Goal: Information Seeking & Learning: Check status

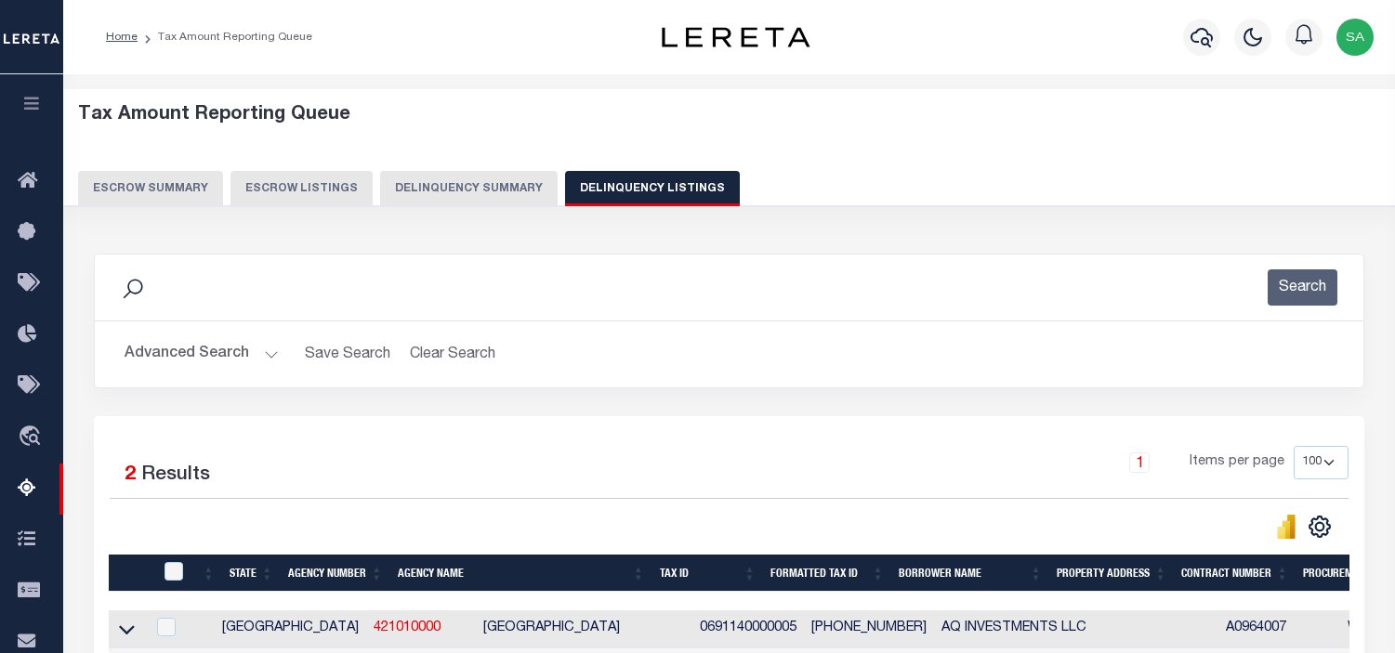
select select "[GEOGRAPHIC_DATA]"
select select "100"
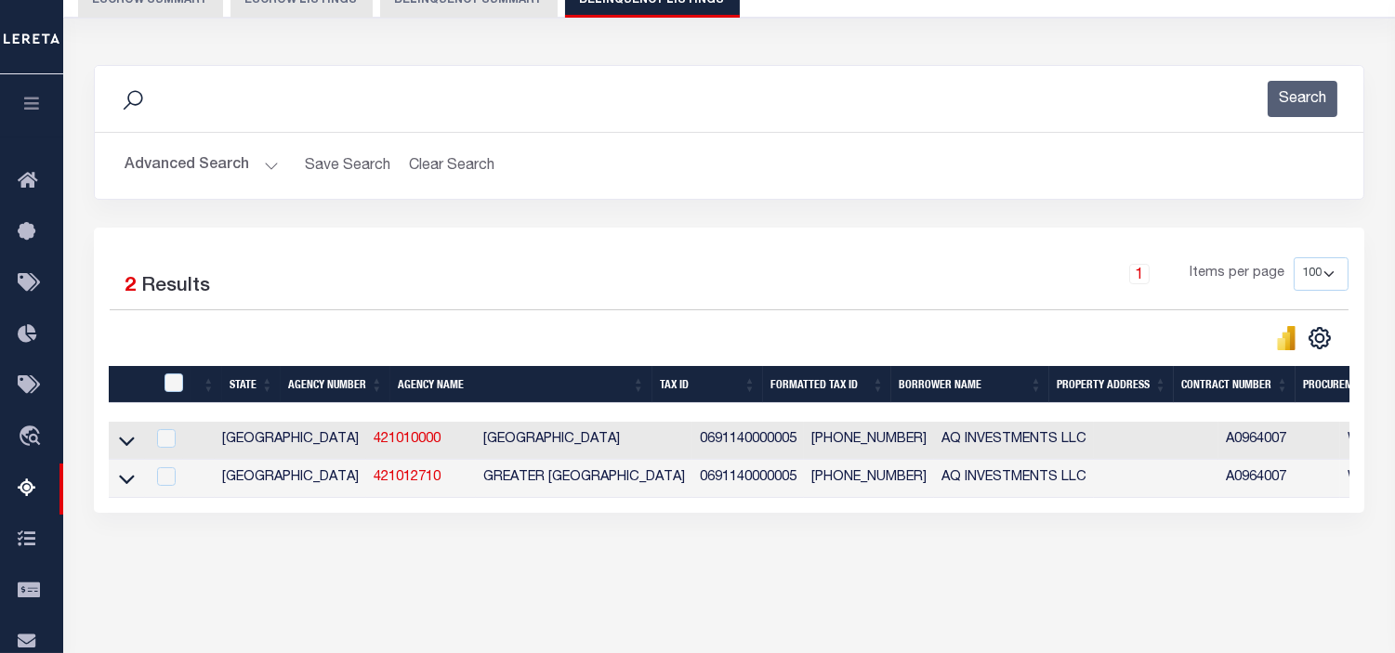
click at [268, 167] on button "Advanced Search" at bounding box center [202, 166] width 154 height 36
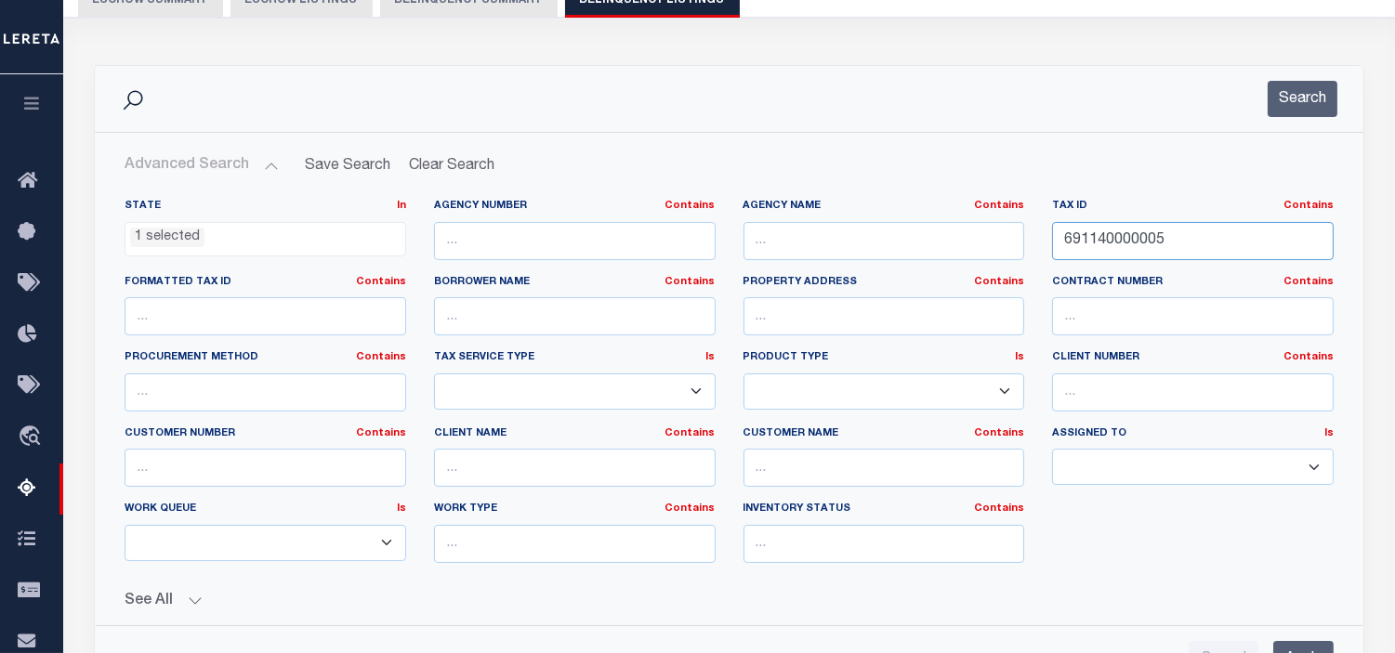
click at [1110, 243] on input "691140000005" at bounding box center [1193, 241] width 282 height 38
click at [249, 242] on ul "1 selected" at bounding box center [265, 235] width 280 height 25
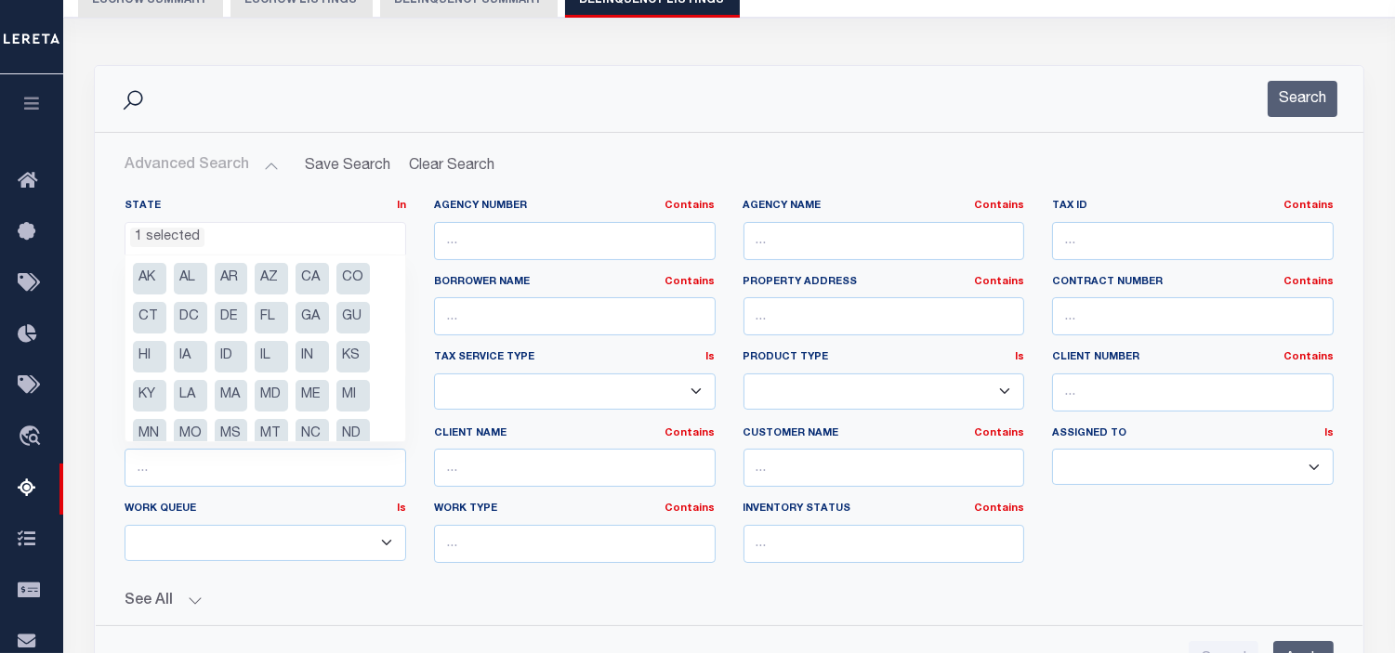
scroll to position [171, 0]
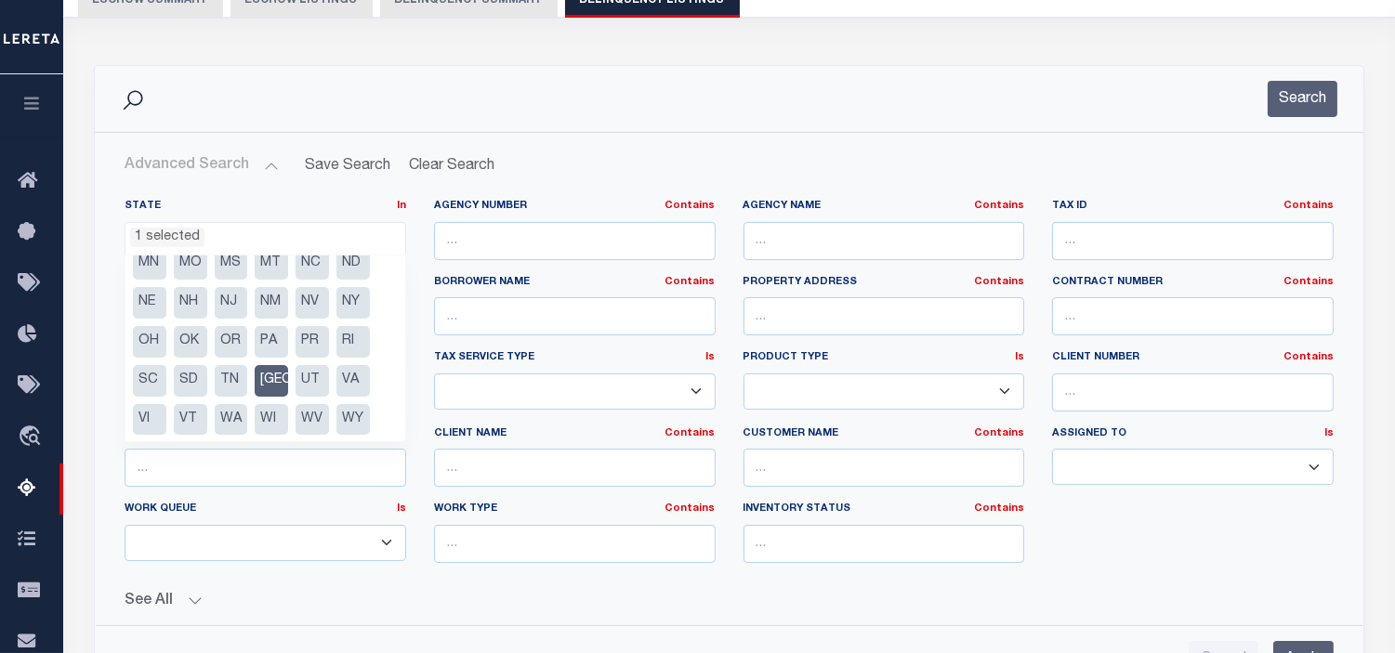
click at [273, 381] on li "[GEOGRAPHIC_DATA]" at bounding box center [271, 381] width 33 height 32
select select
click at [595, 179] on h2 "Advanced Search Save Search Clear Search tblassign_wrapper_dynamictable_____Def…" at bounding box center [729, 166] width 1239 height 36
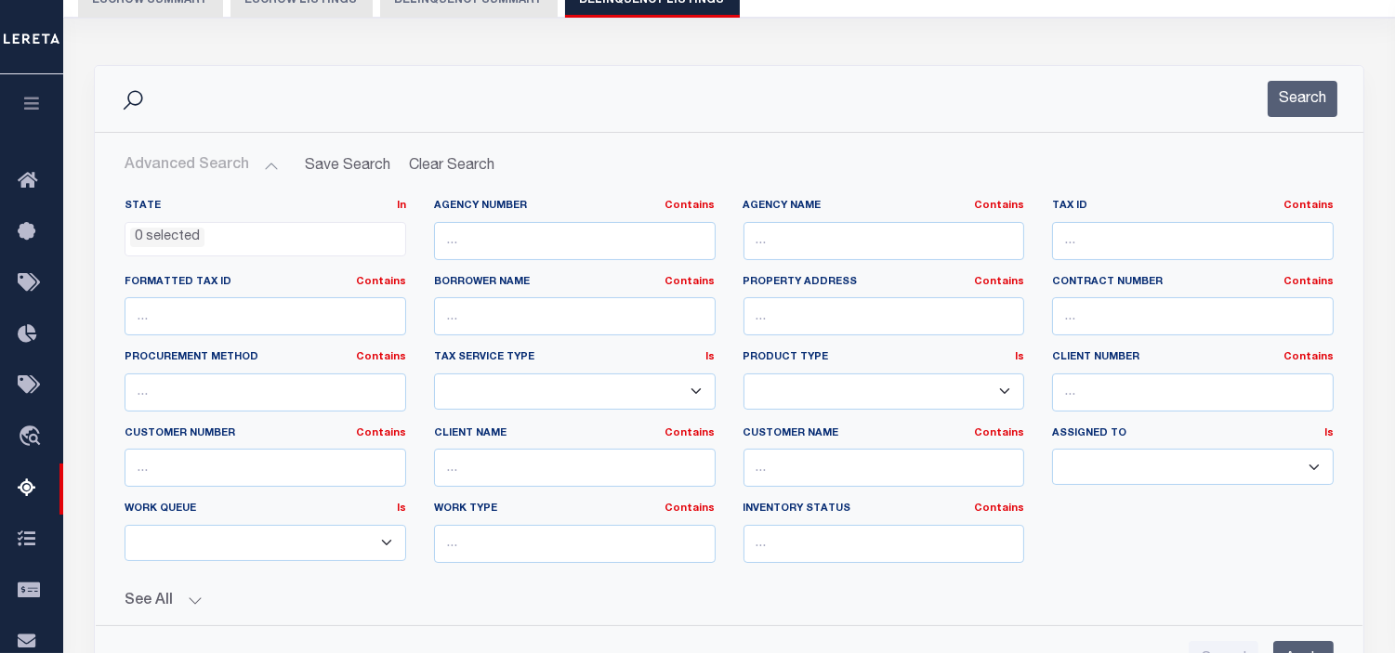
scroll to position [0, 0]
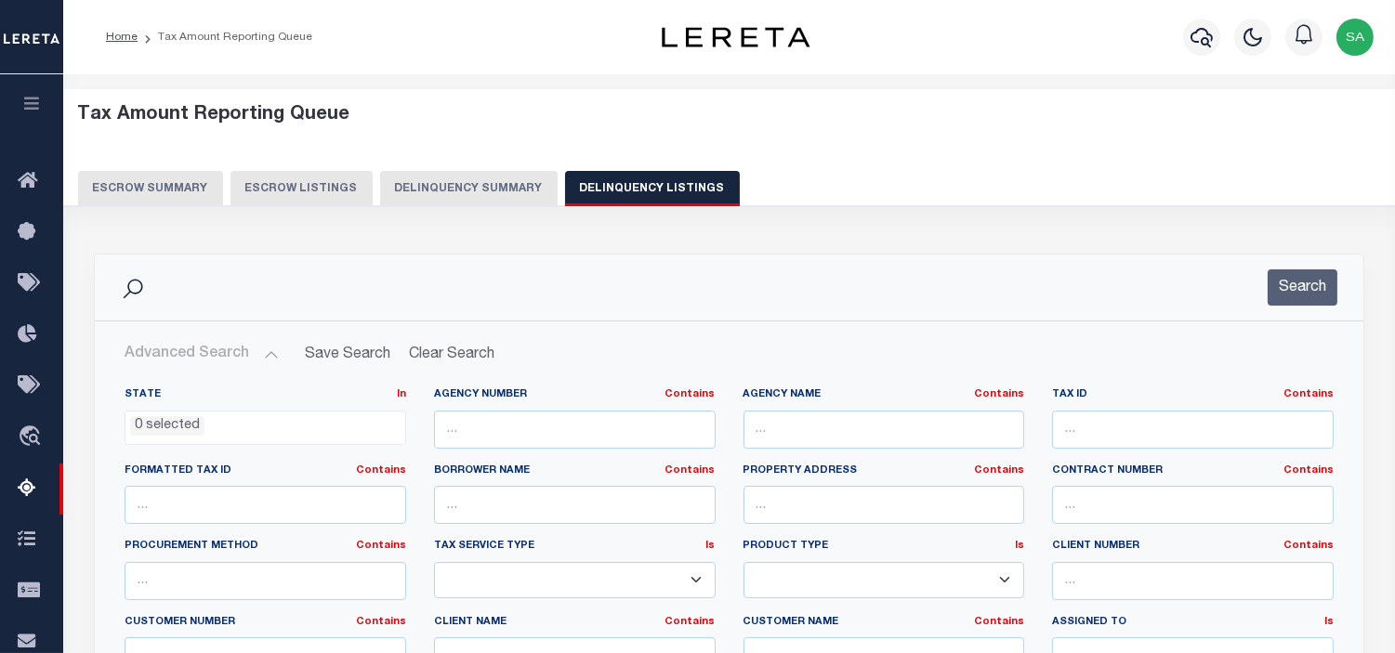
click at [455, 190] on button "Delinquency Summary" at bounding box center [468, 188] width 177 height 35
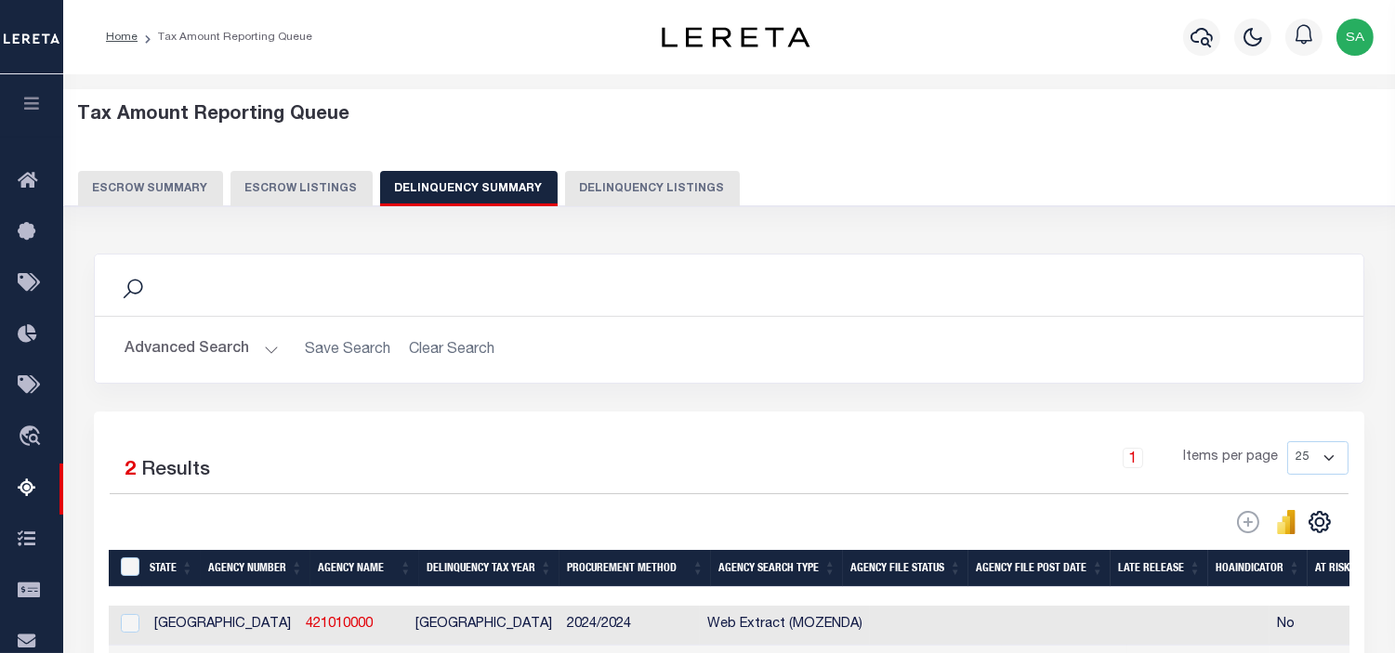
click at [261, 353] on button "Advanced Search" at bounding box center [202, 350] width 154 height 36
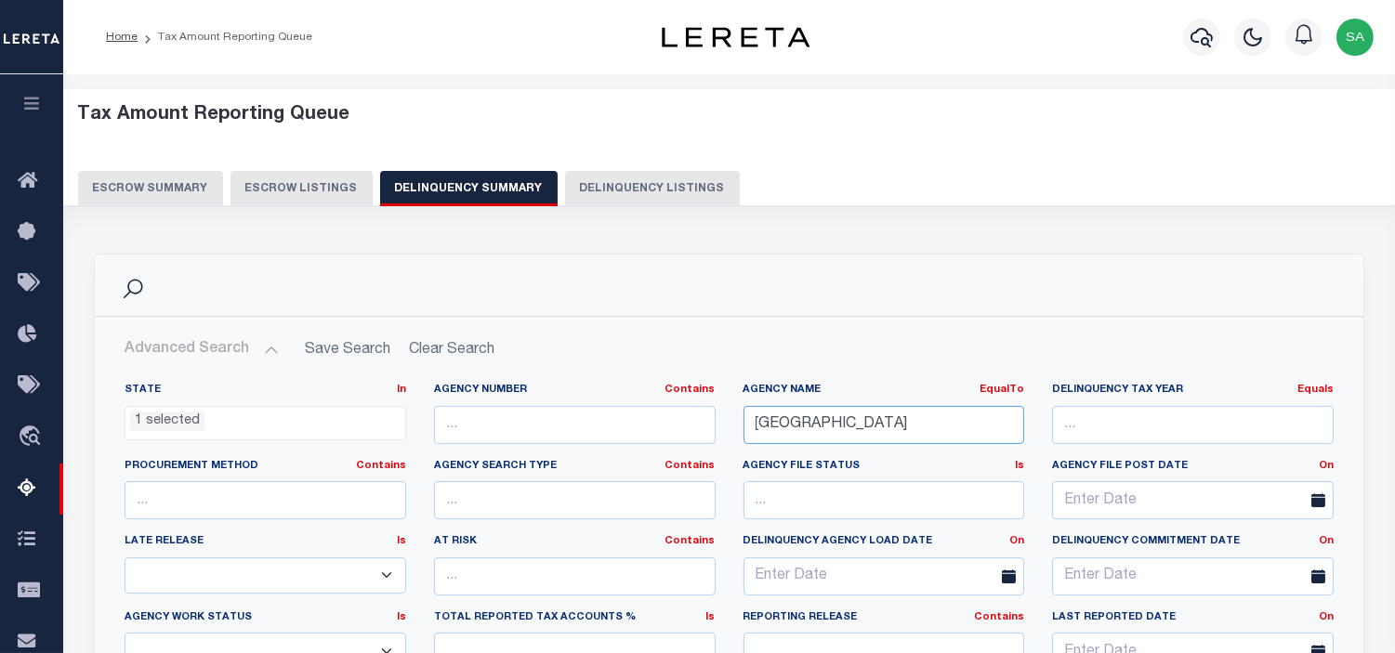
drag, startPoint x: 884, startPoint y: 419, endPoint x: 706, endPoint y: 409, distance: 177.8
click at [706, 409] on div "State In In AK AL AR AZ CA CO CT DC DE FL GA GU HI IA ID IL IN KS [GEOGRAPHIC_D…" at bounding box center [729, 572] width 1237 height 379
paste input "[GEOGRAPHIC_DATA] [GEOGRAPHIC_DATA]"
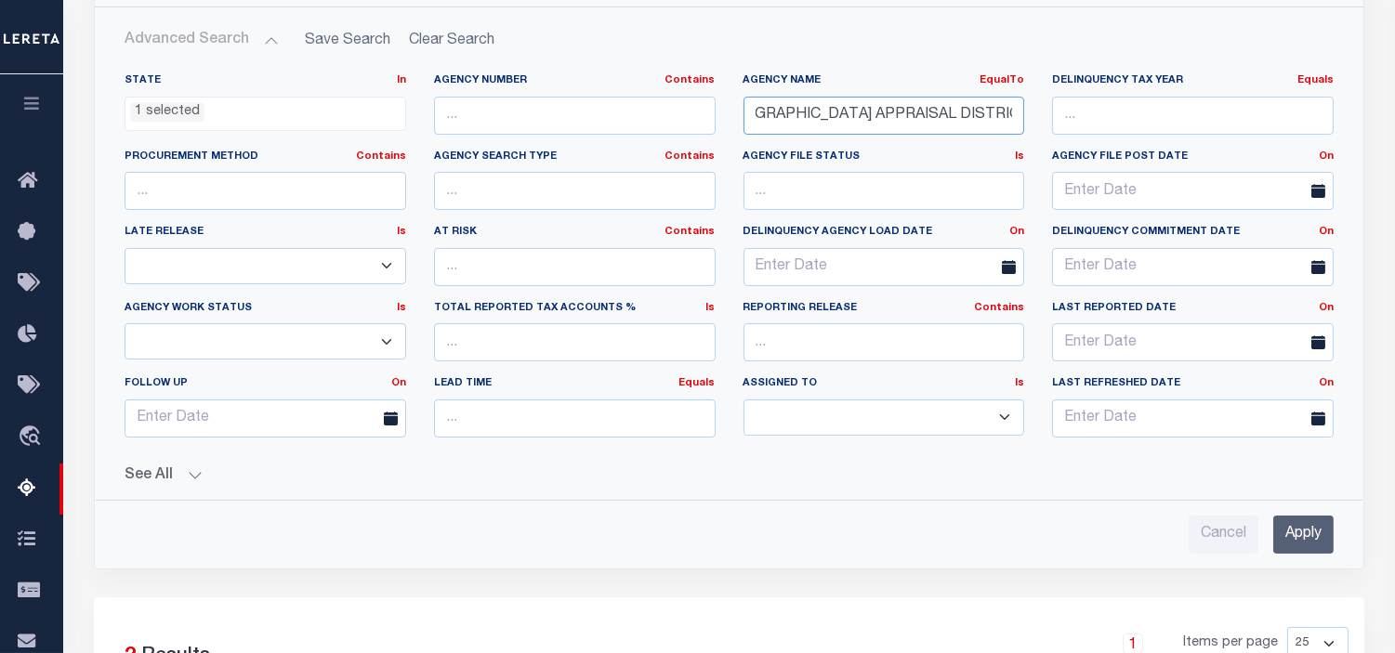
scroll to position [516, 0]
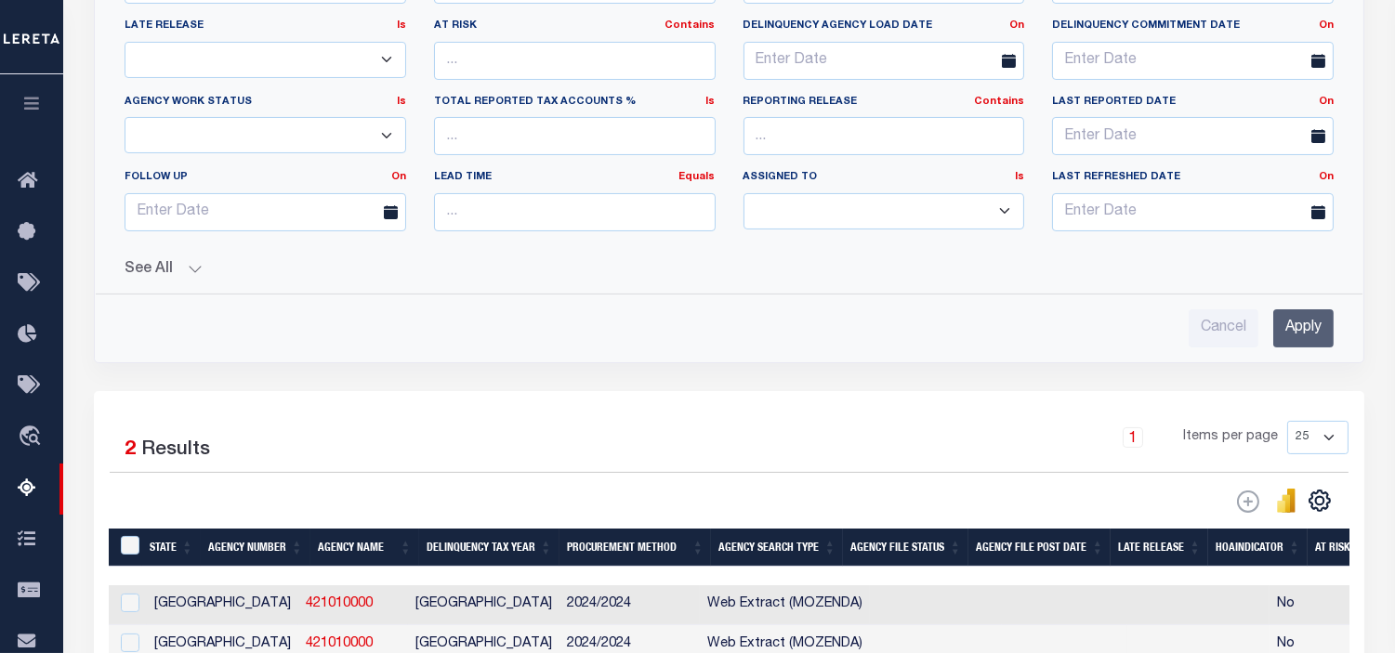
type input "[GEOGRAPHIC_DATA] APPRAISAL DISTRICT"
click at [1303, 329] on input "Apply" at bounding box center [1303, 328] width 60 height 38
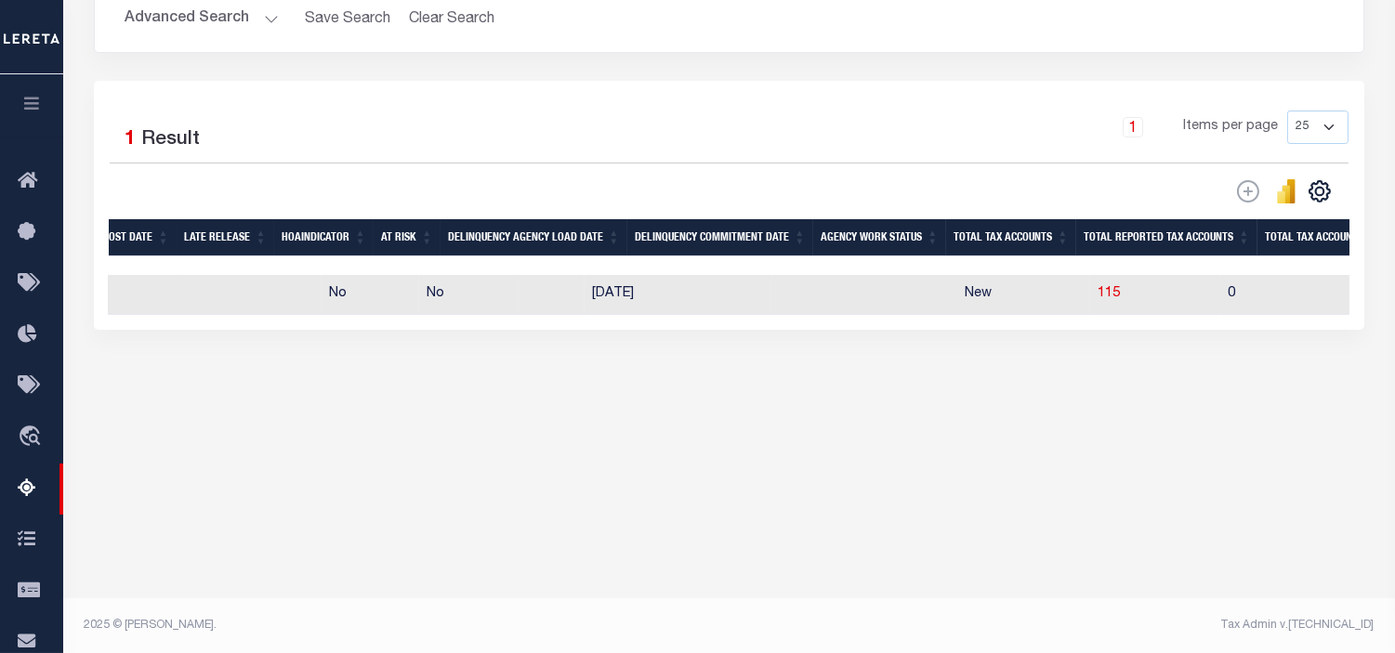
scroll to position [0, 1061]
click at [1095, 295] on span "115" at bounding box center [1106, 293] width 22 height 13
select select "100"
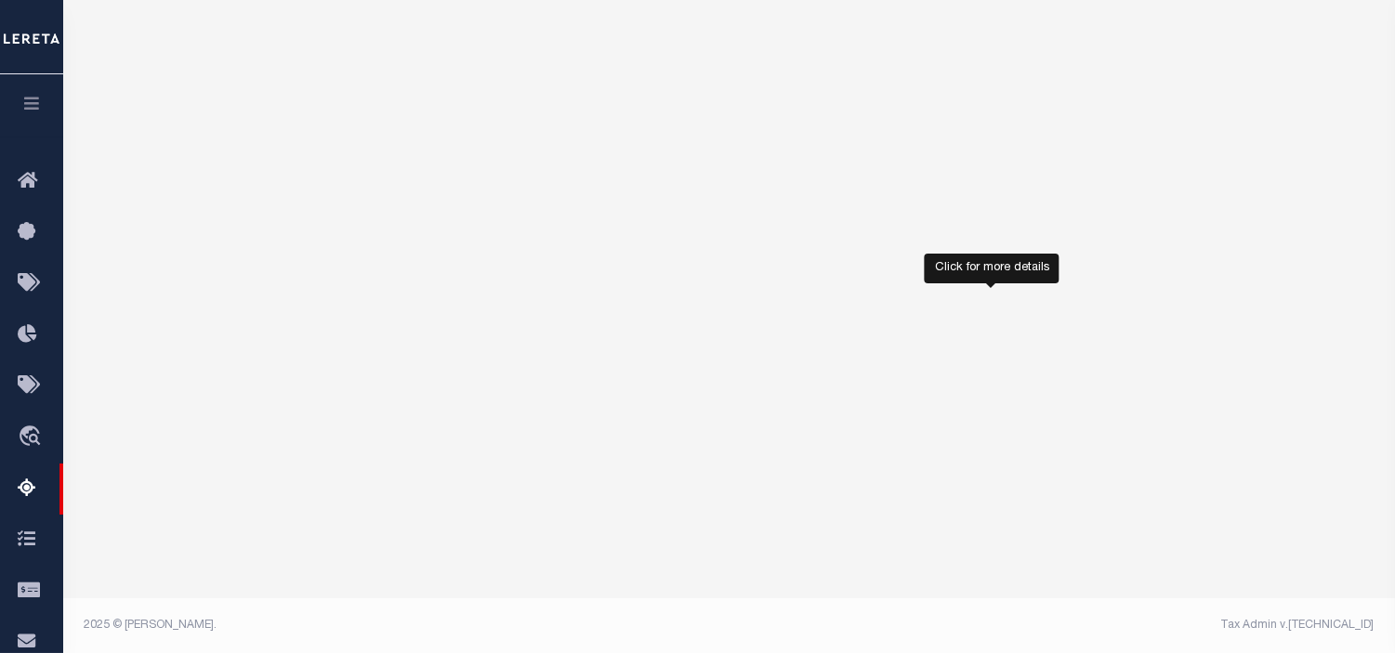
select select "100"
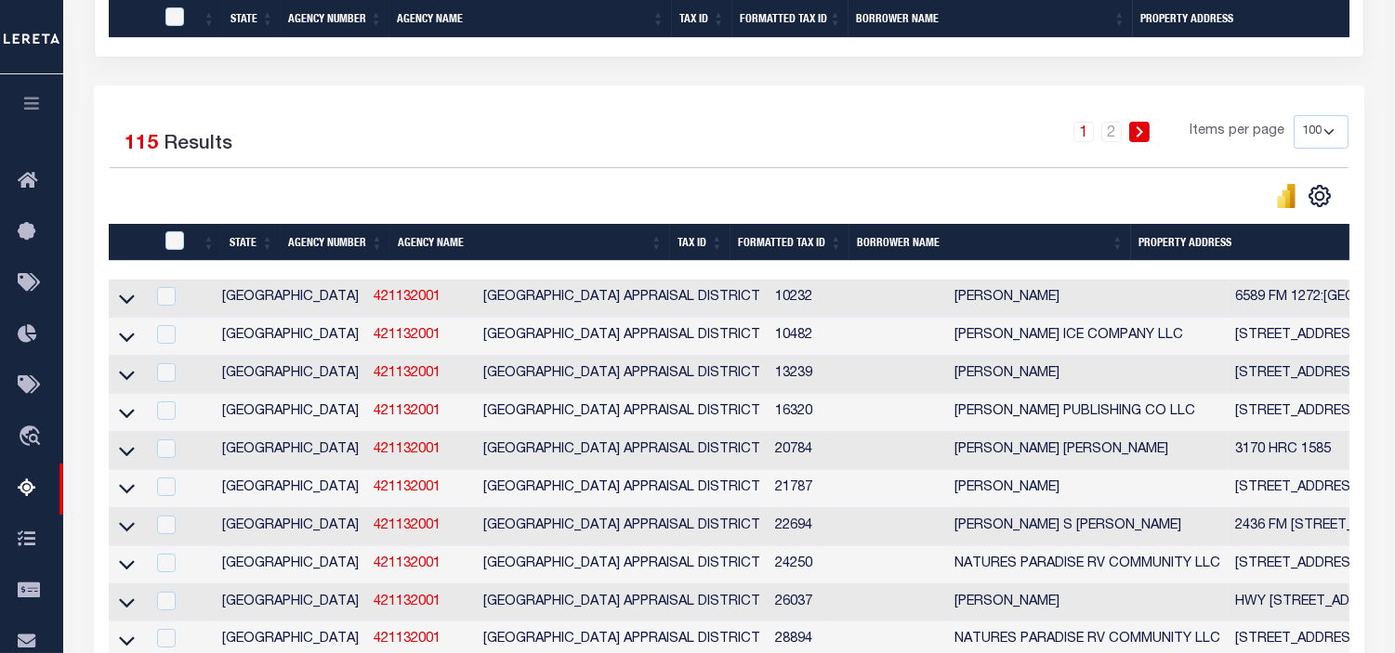
scroll to position [3885, 0]
